Goal: Task Accomplishment & Management: Use online tool/utility

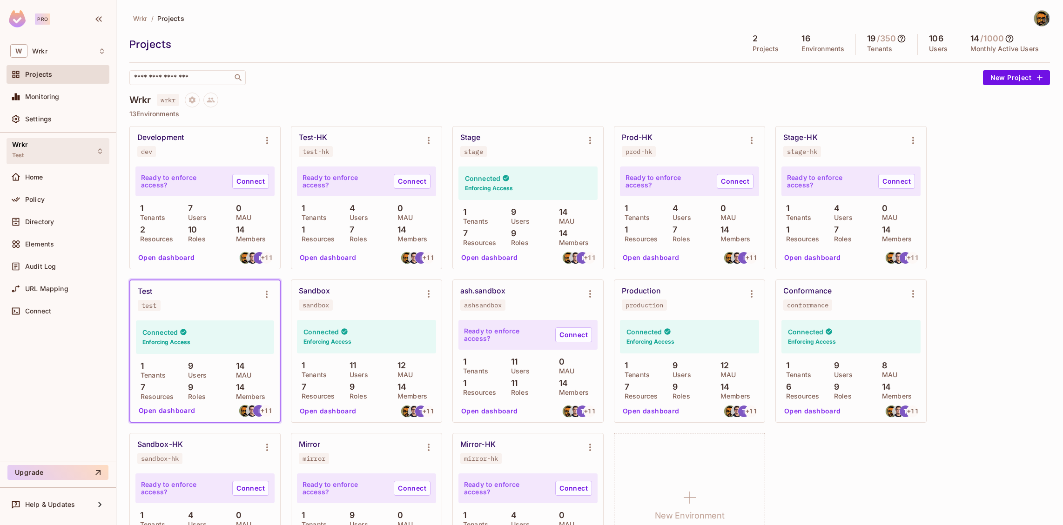
click at [56, 154] on div "Wrkr Test" at bounding box center [58, 151] width 103 height 26
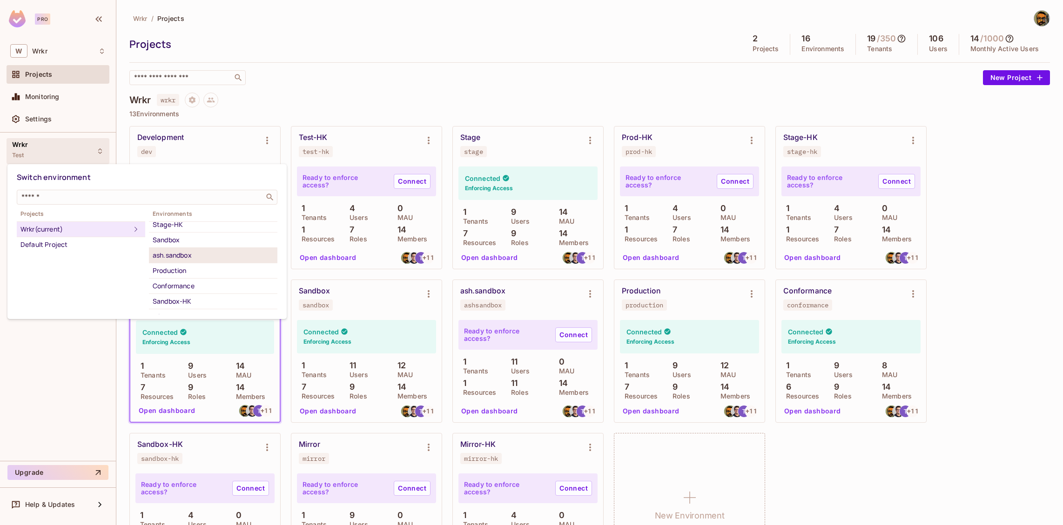
scroll to position [80, 0]
click at [195, 239] on div "Sandbox" at bounding box center [213, 240] width 121 height 11
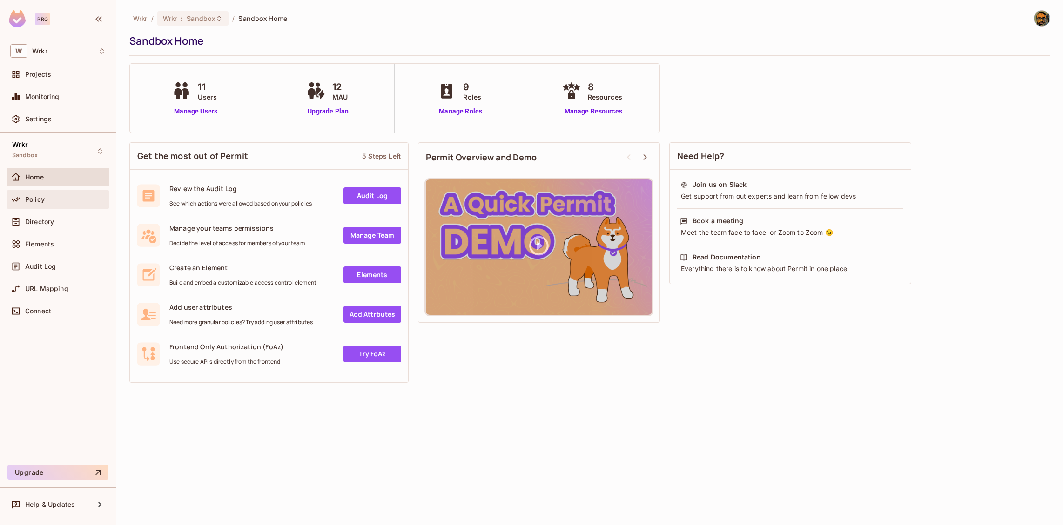
click at [46, 207] on div "Policy" at bounding box center [58, 199] width 103 height 19
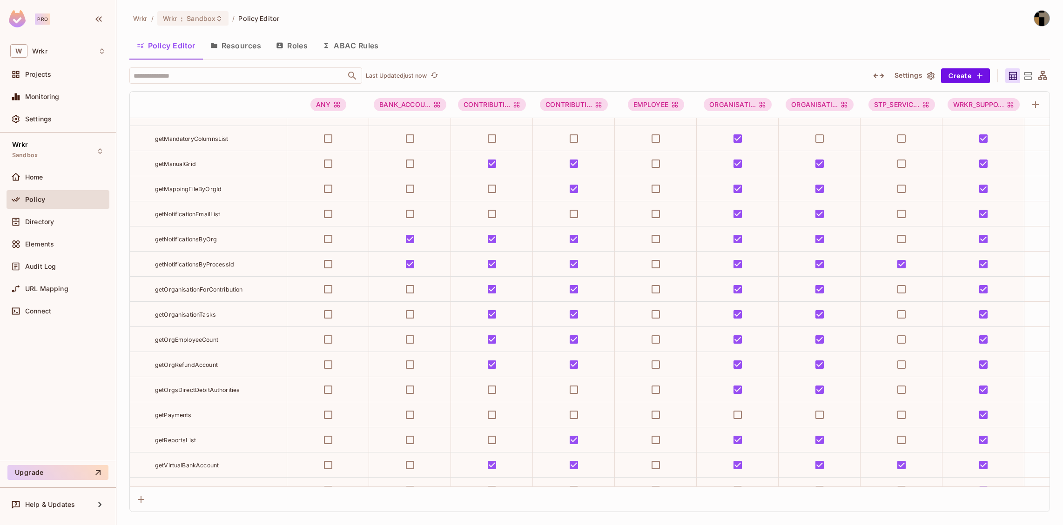
scroll to position [8512, 0]
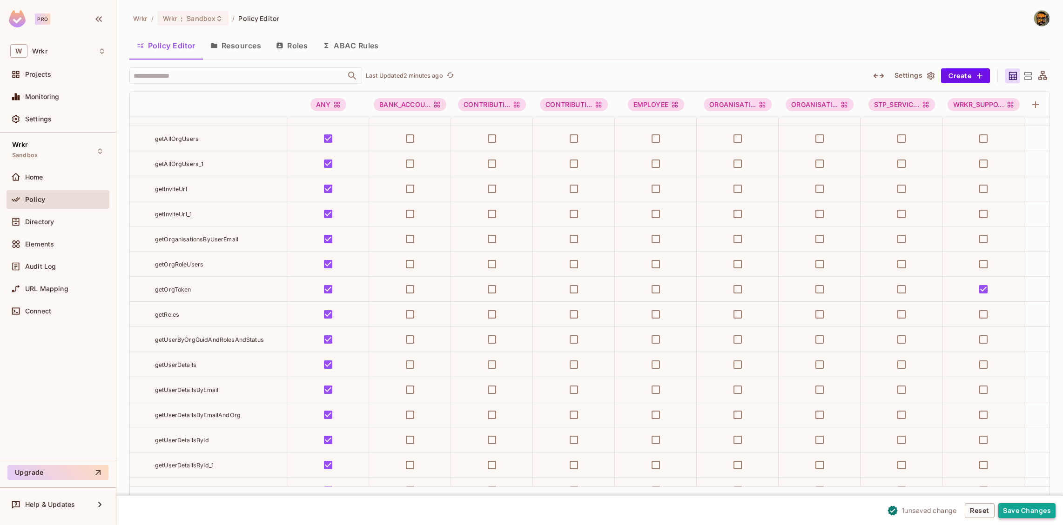
click at [1035, 512] on button "Save Changes" at bounding box center [1026, 510] width 57 height 15
